Goal: Understand process/instructions

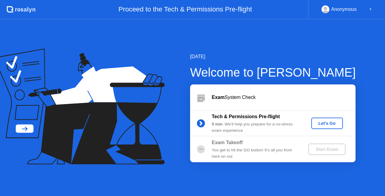
click at [331, 119] on button "Let's Go" at bounding box center [328, 122] width 32 height 11
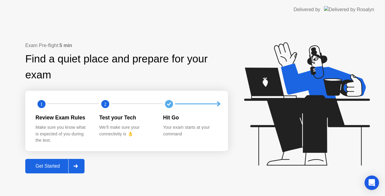
click at [66, 161] on button "Get Started" at bounding box center [54, 166] width 59 height 14
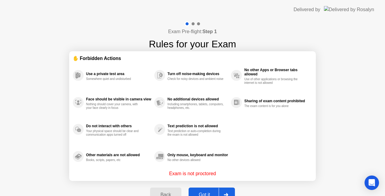
click at [208, 191] on button "Got it" at bounding box center [212, 194] width 46 height 14
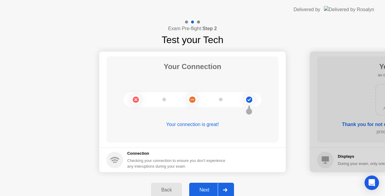
click at [209, 188] on div "Next" at bounding box center [204, 189] width 27 height 5
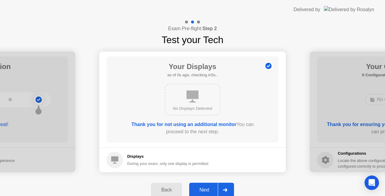
click at [209, 188] on div "Next" at bounding box center [204, 189] width 27 height 5
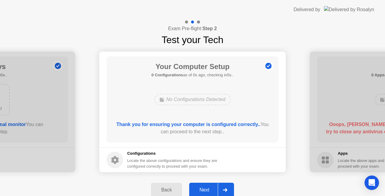
click at [209, 188] on div "Next" at bounding box center [204, 189] width 27 height 5
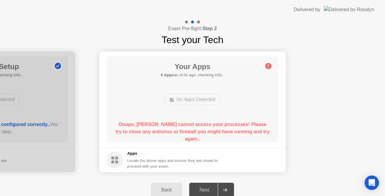
click at [206, 113] on div "Your Apps 0 Apps as of 0s ago, checking in5s.. No Apps Detected Ooops, [PERSON_…" at bounding box center [193, 99] width 172 height 86
click at [206, 113] on div "Your Apps 0 Apps as of 1s ago, checking in4s.. No Apps Detected Ooops, [PERSON_…" at bounding box center [193, 99] width 172 height 86
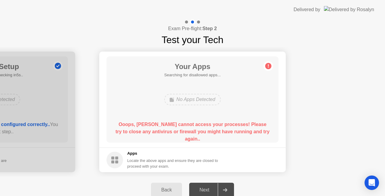
drag, startPoint x: 115, startPoint y: 164, endPoint x: 136, endPoint y: 153, distance: 23.6
click at [136, 153] on div "Apps Locate the above apps and ensure they are closed to proceed with your exam." at bounding box center [163, 159] width 112 height 19
click at [136, 153] on h5 "Apps" at bounding box center [172, 153] width 91 height 6
drag, startPoint x: 170, startPoint y: 130, endPoint x: 198, endPoint y: 22, distance: 111.8
click at [198, 22] on div "Exam Pre-flight: Step 2 Test your Tech Your Connection Your connection is great…" at bounding box center [192, 111] width 385 height 184
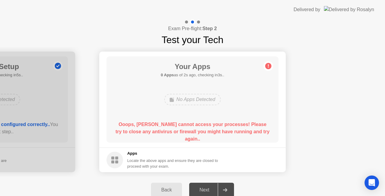
click at [198, 22] on div at bounding box center [198, 21] width 3 height 3
click at [211, 190] on div "Next" at bounding box center [204, 189] width 27 height 5
click at [224, 189] on icon at bounding box center [225, 190] width 4 height 4
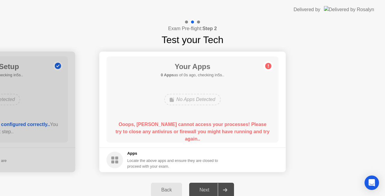
click at [224, 189] on icon at bounding box center [225, 190] width 4 height 4
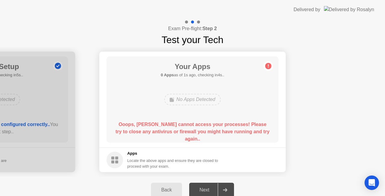
click at [224, 189] on icon at bounding box center [225, 190] width 4 height 4
click at [353, 34] on div "Exam Pre-flight: Step 2 Test your Tech" at bounding box center [192, 33] width 385 height 28
